Goal: Check status

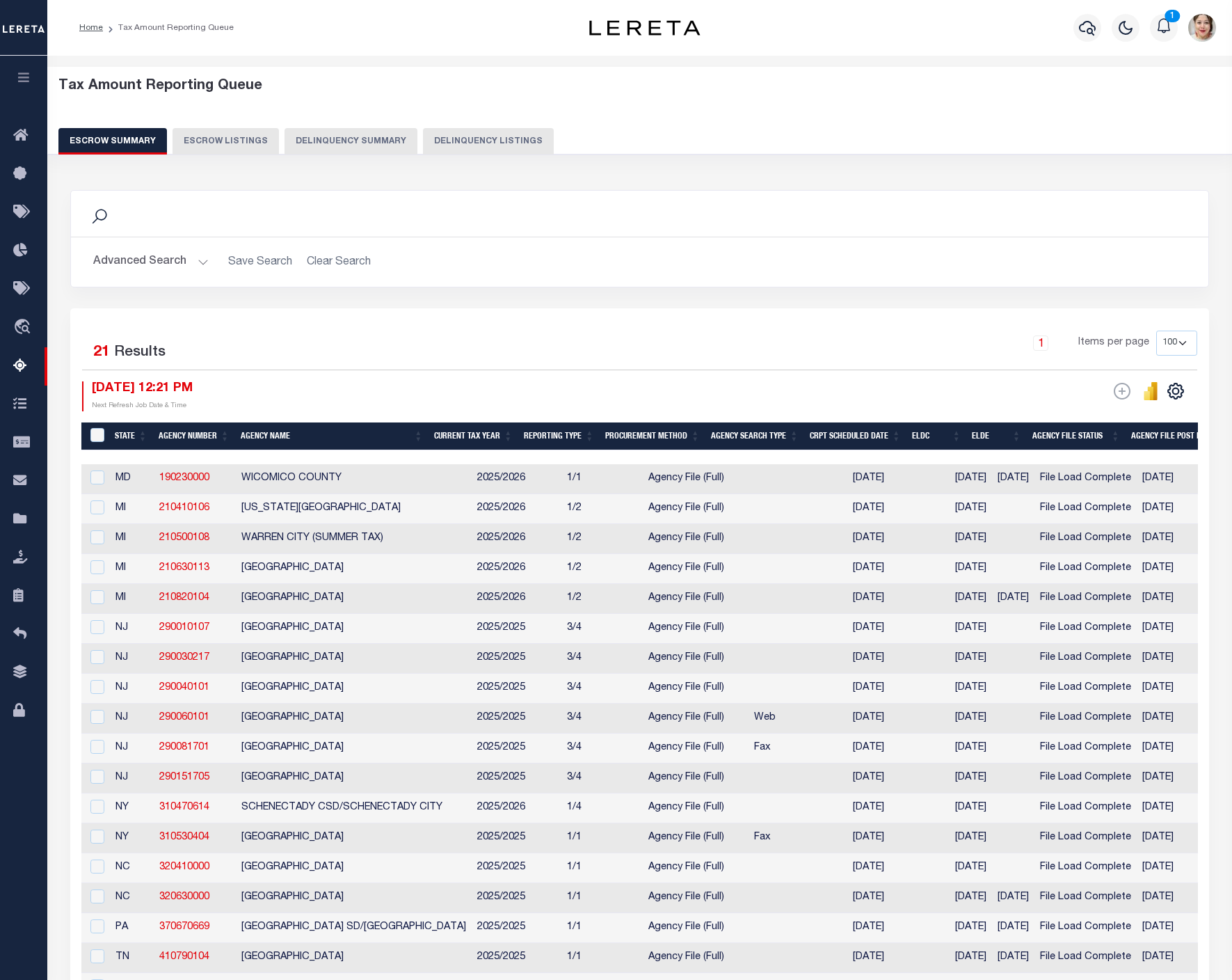
select select "100"
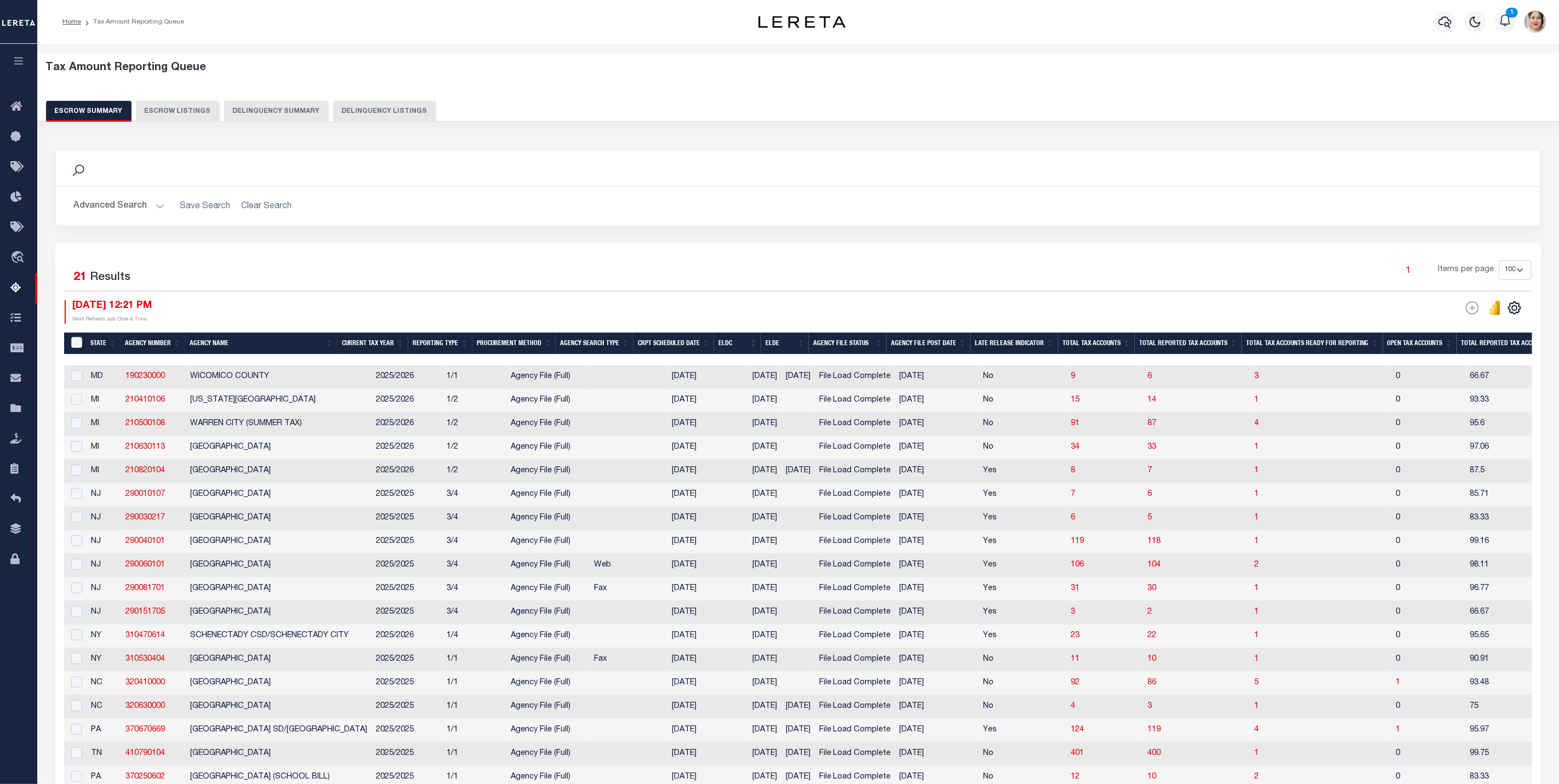
click at [15, 52] on button "button" at bounding box center [18, 62] width 37 height 37
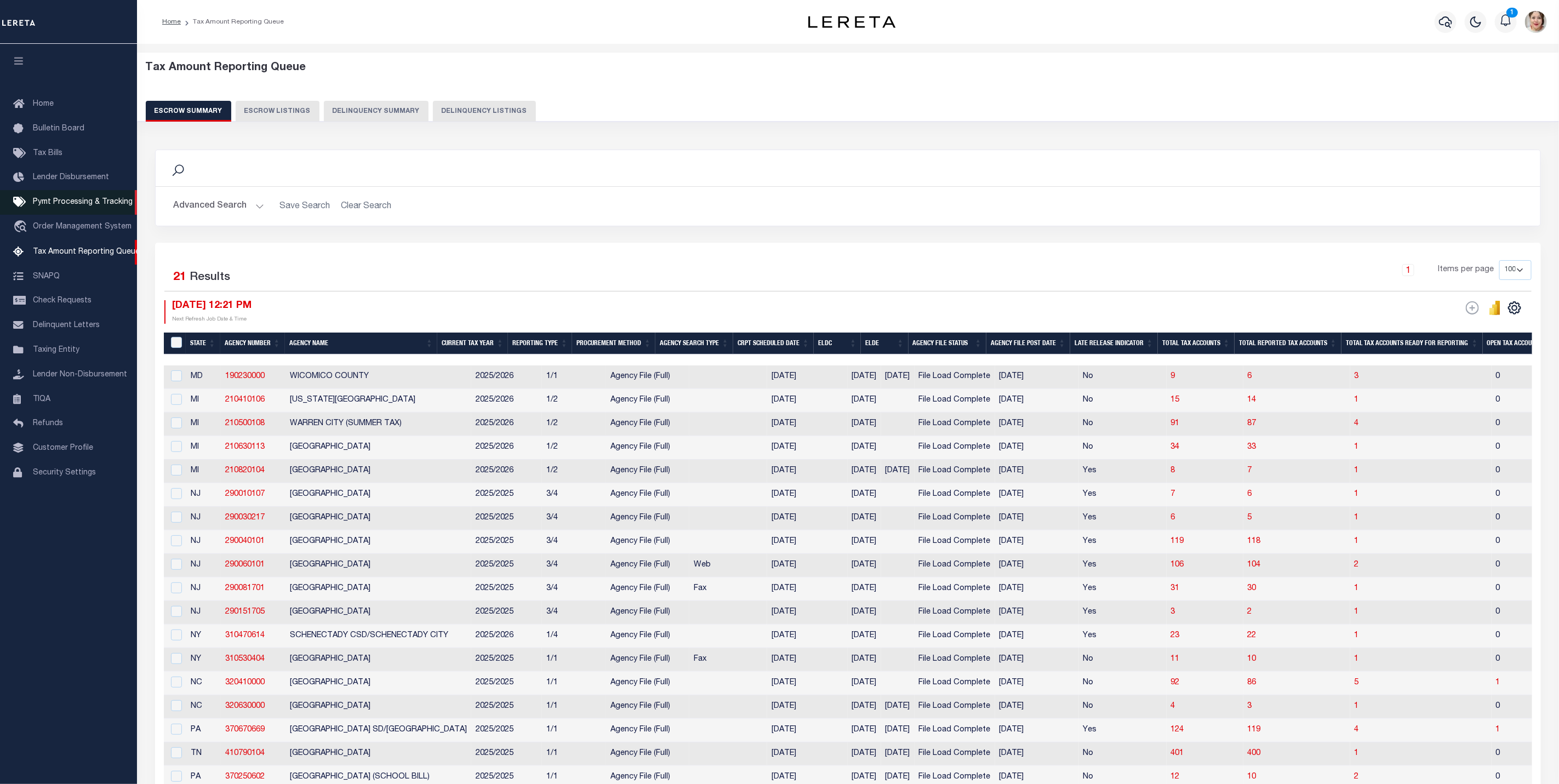
click at [64, 203] on span "Pymt Processing & Tracking" at bounding box center [82, 202] width 99 height 8
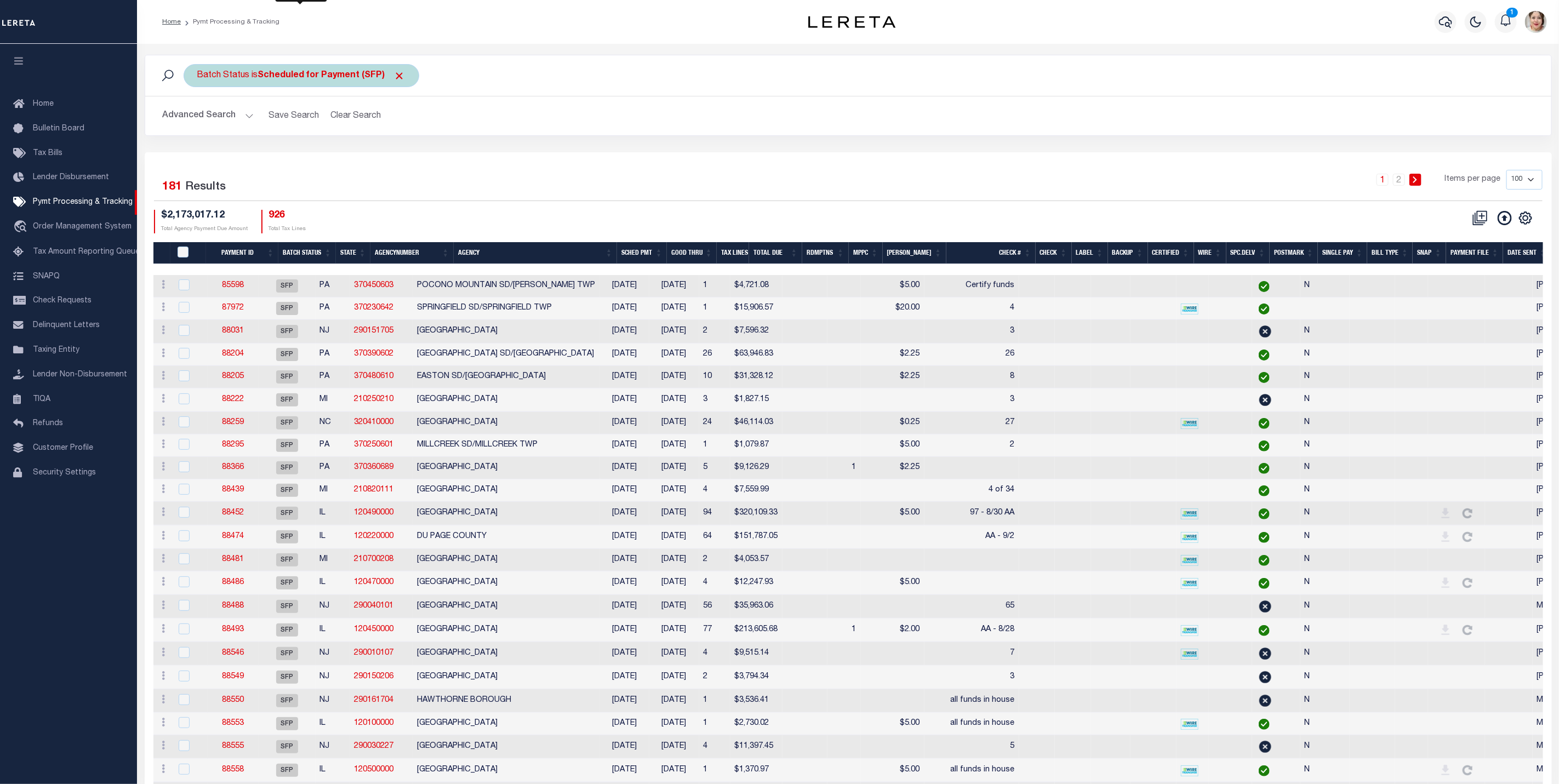
click at [240, 83] on div "Batch Status is Scheduled for Payment (SFP)" at bounding box center [301, 76] width 236 height 23
click at [262, 132] on select "Awaiting Funds (AWF) Cleared and Complete (CAC) New Check Needed (NCN) Payment …" at bounding box center [278, 129] width 161 height 21
select select "RFW"
click at [198, 120] on select "Awaiting Funds (AWF) Cleared and Complete (CAC) New Check Needed (NCN) Payment …" at bounding box center [278, 129] width 161 height 21
click at [337, 162] on input "Apply" at bounding box center [342, 153] width 32 height 18
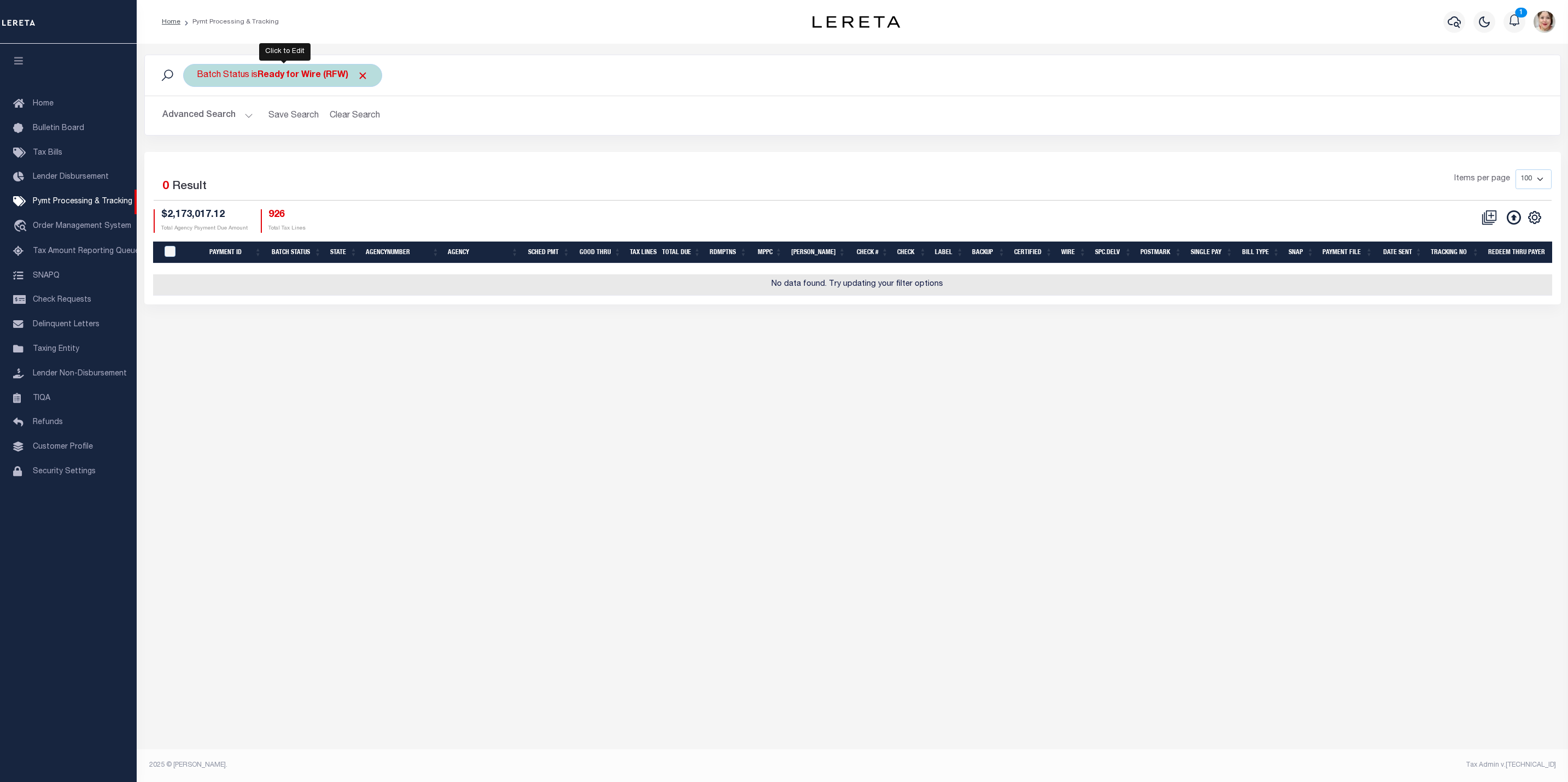
click at [330, 78] on b "Ready for Wire (RFW)" at bounding box center [313, 75] width 111 height 9
select select "RFW"
